Goal: Task Accomplishment & Management: Use online tool/utility

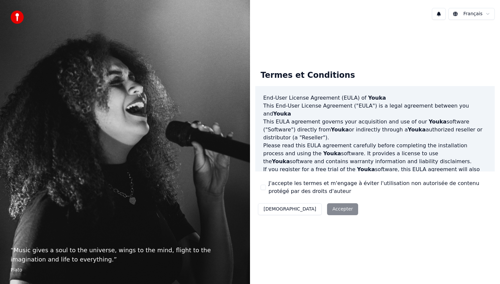
click at [306, 208] on div "Décliner Accepter" at bounding box center [307, 208] width 105 height 17
click at [265, 188] on button "J'accepte les termes et m'engage à éviter l'utilisation non autorisée de conten…" at bounding box center [262, 186] width 5 height 5
click at [327, 208] on button "Accepter" at bounding box center [342, 209] width 31 height 12
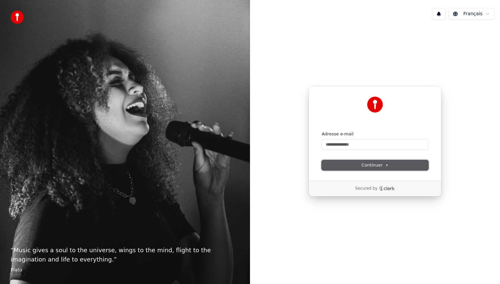
click at [378, 164] on span "Continuer" at bounding box center [374, 165] width 27 height 6
click at [374, 147] on input "Adresse e-mail" at bounding box center [375, 144] width 106 height 10
click at [390, 164] on button "Continuer" at bounding box center [375, 165] width 106 height 10
type input "**********"
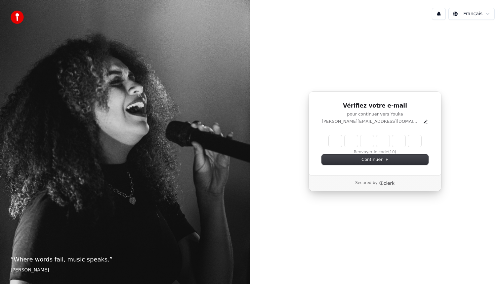
click at [375, 150] on div "Renvoyer le code (10)" at bounding box center [375, 145] width 106 height 20
click at [376, 151] on div "Renvoyer le code (8)" at bounding box center [375, 145] width 106 height 20
click at [383, 153] on button "Renvoyer le code" at bounding box center [375, 151] width 34 height 5
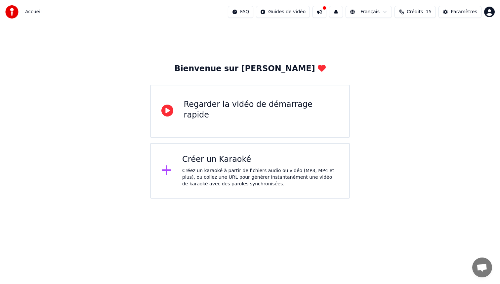
click at [206, 167] on div "Créer un Karaoké Créez un karaoké à partir de fichiers audio ou vidéo (MP3, MP4…" at bounding box center [260, 170] width 156 height 33
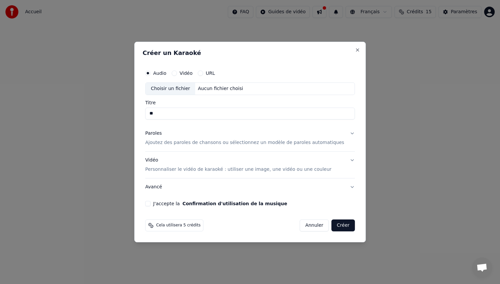
type input "*"
type input "**********"
click at [324, 142] on p "Ajoutez des paroles de chansons ou sélectionnez un modèle de paroles automatiqu…" at bounding box center [244, 142] width 199 height 7
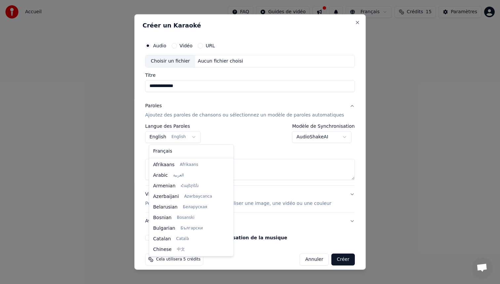
click at [193, 134] on body "**********" at bounding box center [250, 99] width 500 height 198
select select "**"
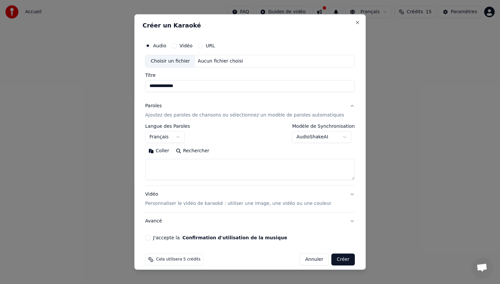
click at [150, 237] on button "J'accepte la Confirmation d'utilisation de la musique" at bounding box center [147, 237] width 5 height 5
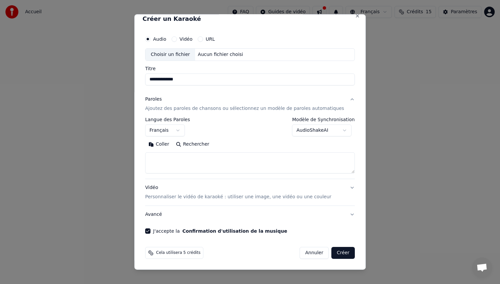
click at [156, 144] on button "Coller" at bounding box center [158, 144] width 27 height 11
click at [344, 186] on button "Vidéo Personnaliser le vidéo de karaoké : utiliser une image, une vidéo ou une …" at bounding box center [250, 192] width 210 height 26
type textarea "**********"
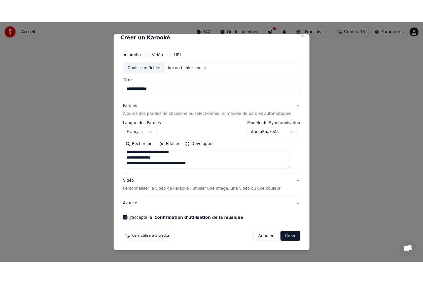
scroll to position [0, 0]
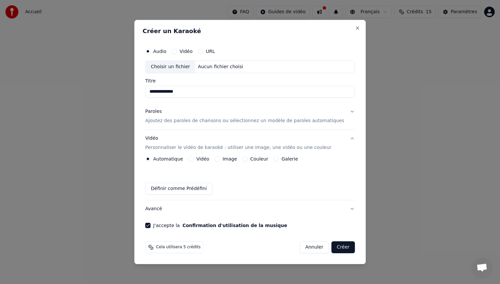
click at [171, 66] on div "Choisir un fichier" at bounding box center [170, 67] width 50 height 12
type input "**********"
click at [340, 249] on button "Créer" at bounding box center [343, 247] width 23 height 12
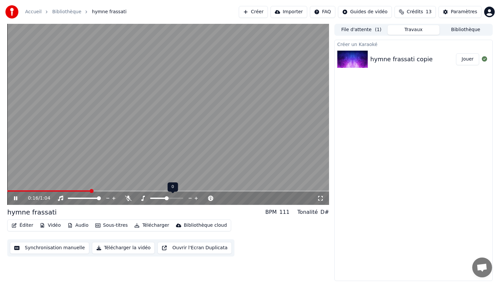
click at [167, 197] on span at bounding box center [167, 198] width 4 height 4
click at [112, 198] on icon at bounding box center [113, 197] width 3 height 3
click at [115, 198] on icon at bounding box center [113, 197] width 3 height 3
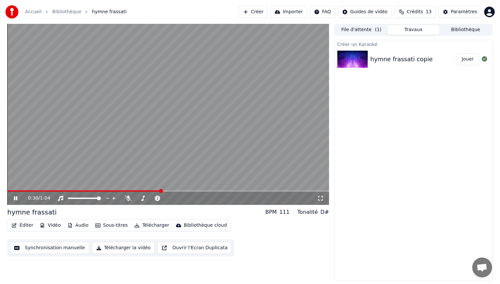
click at [17, 197] on icon at bounding box center [15, 198] width 3 height 4
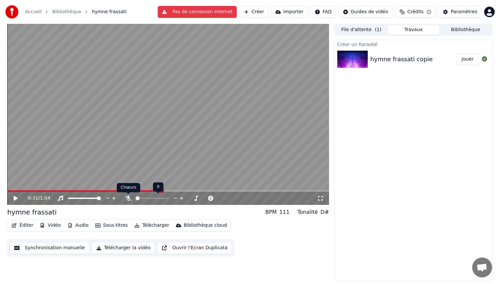
click at [128, 199] on icon at bounding box center [128, 197] width 7 height 5
click at [16, 198] on icon at bounding box center [16, 198] width 4 height 5
click at [16, 198] on icon at bounding box center [21, 197] width 16 height 5
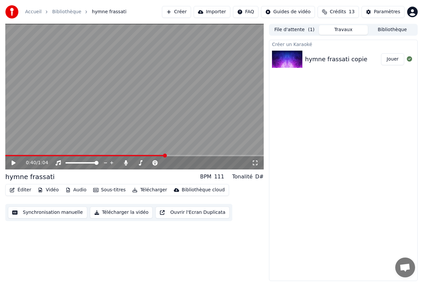
click at [257, 163] on icon at bounding box center [255, 162] width 7 height 5
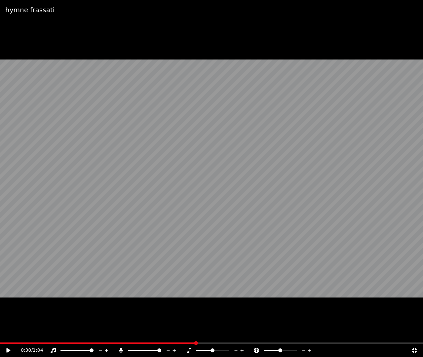
click at [124, 283] on div "hymne frassati 0:30 / 1:04" at bounding box center [211, 178] width 423 height 357
click at [20, 283] on div "hymne frassati 0:03 / 1:04" at bounding box center [211, 178] width 423 height 357
click at [8, 283] on icon at bounding box center [8, 350] width 4 height 5
click at [9, 283] on icon at bounding box center [13, 350] width 16 height 5
click at [0, 283] on span at bounding box center [2, 343] width 4 height 4
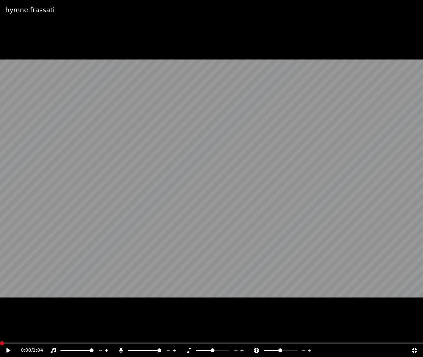
click at [8, 283] on icon at bounding box center [8, 350] width 4 height 5
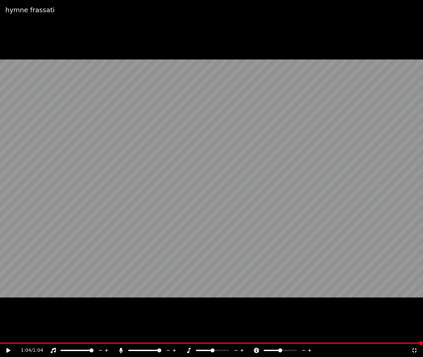
click at [1, 283] on span at bounding box center [211, 342] width 423 height 1
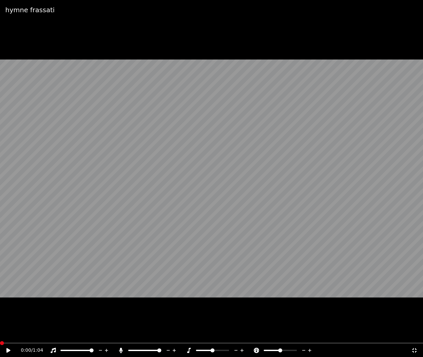
click at [9, 283] on icon at bounding box center [8, 350] width 4 height 5
